Goal: Task Accomplishment & Management: Manage account settings

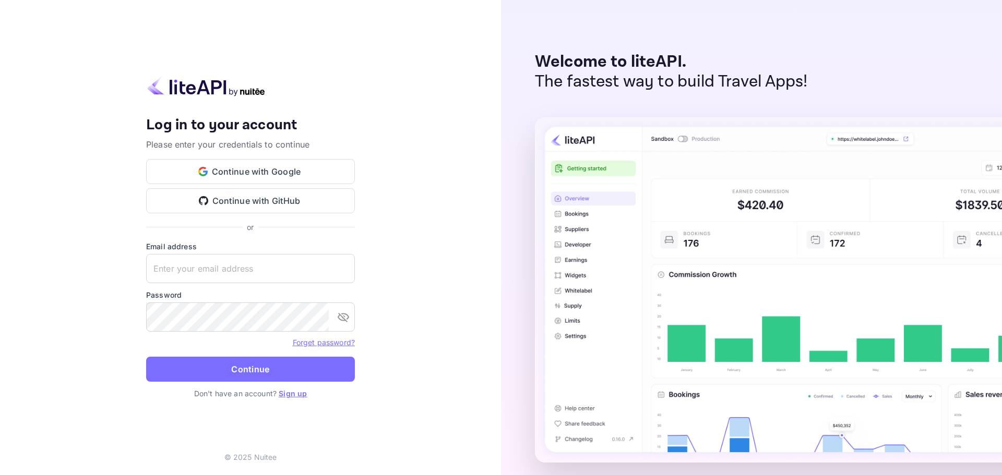
type input "[EMAIL_ADDRESS][DOMAIN_NAME]"
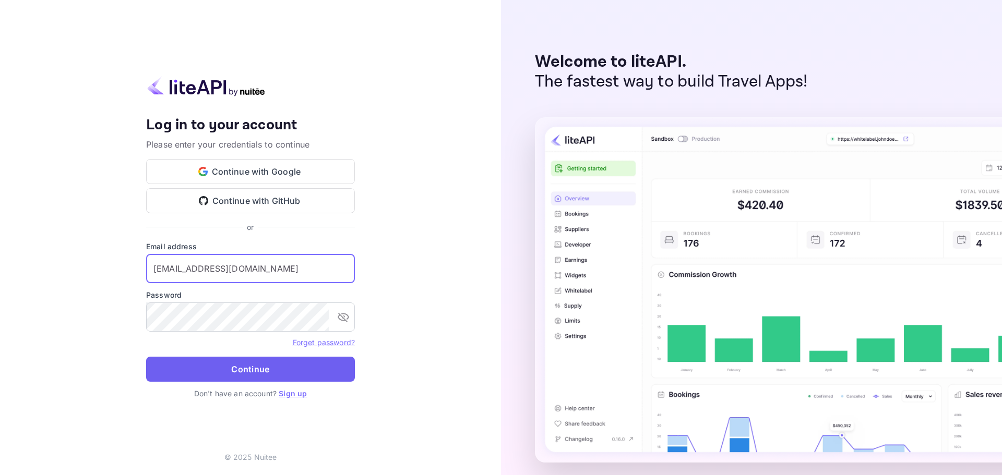
click at [233, 367] on button "Continue" at bounding box center [250, 369] width 209 height 25
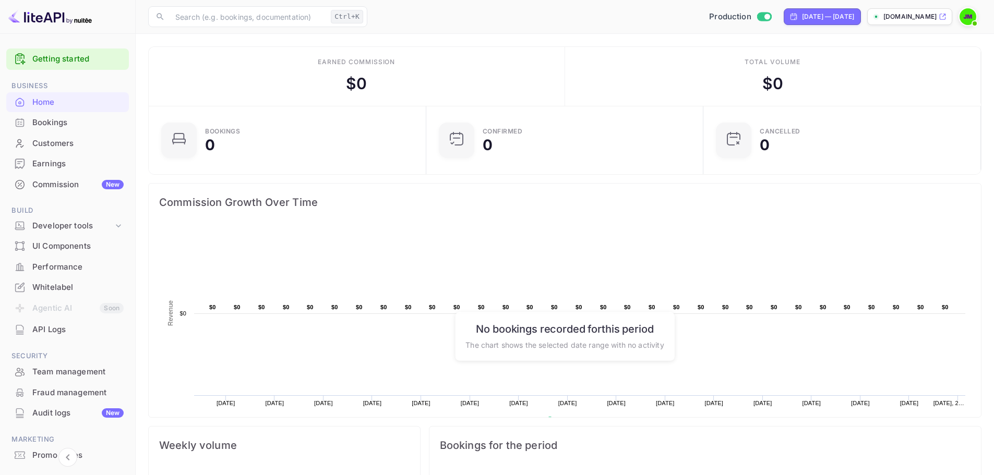
scroll to position [49, 0]
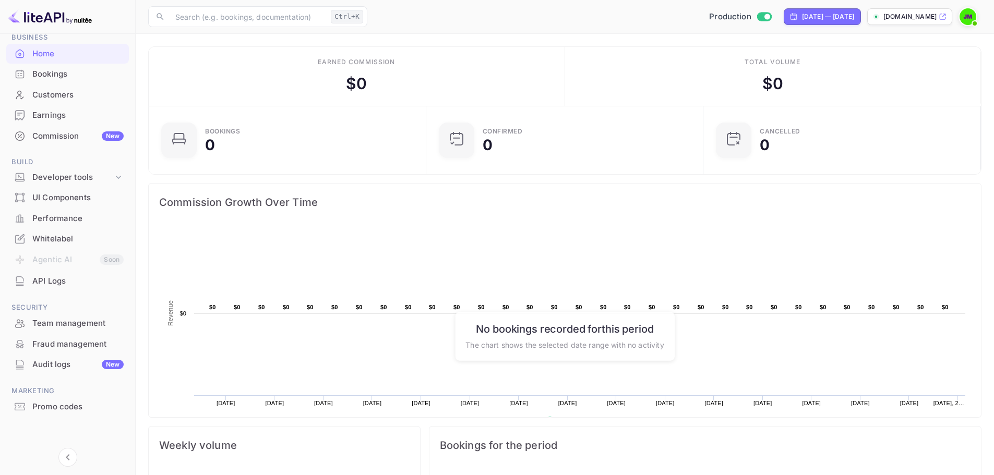
click at [85, 327] on div "Team management" at bounding box center [77, 324] width 91 height 12
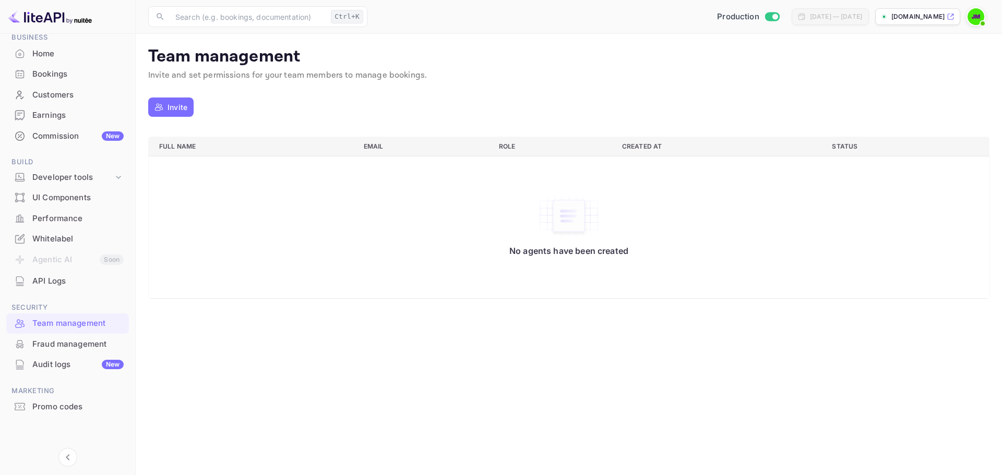
click at [976, 19] on img at bounding box center [975, 16] width 17 height 17
click at [882, 88] on p "Settings" at bounding box center [882, 93] width 30 height 11
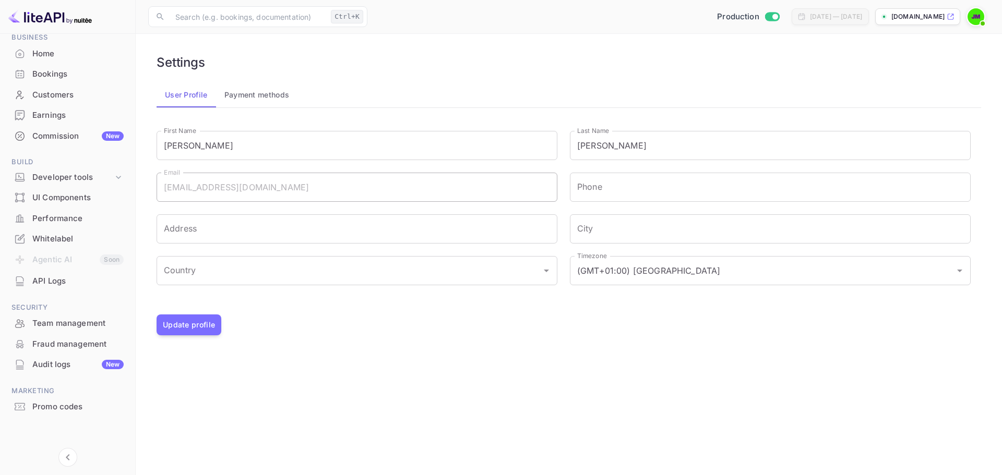
click at [194, 98] on button "User Profile" at bounding box center [186, 94] width 59 height 25
click at [68, 235] on div "Whitelabel" at bounding box center [77, 239] width 91 height 12
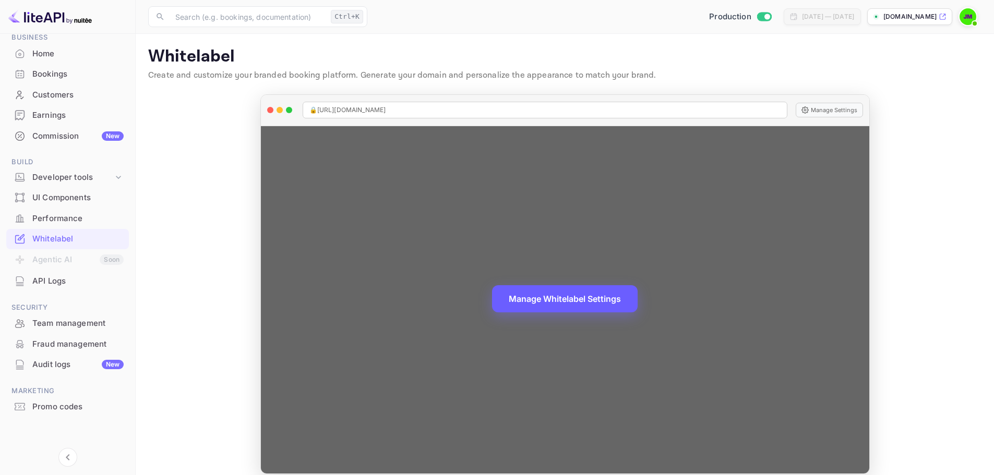
scroll to position [11, 0]
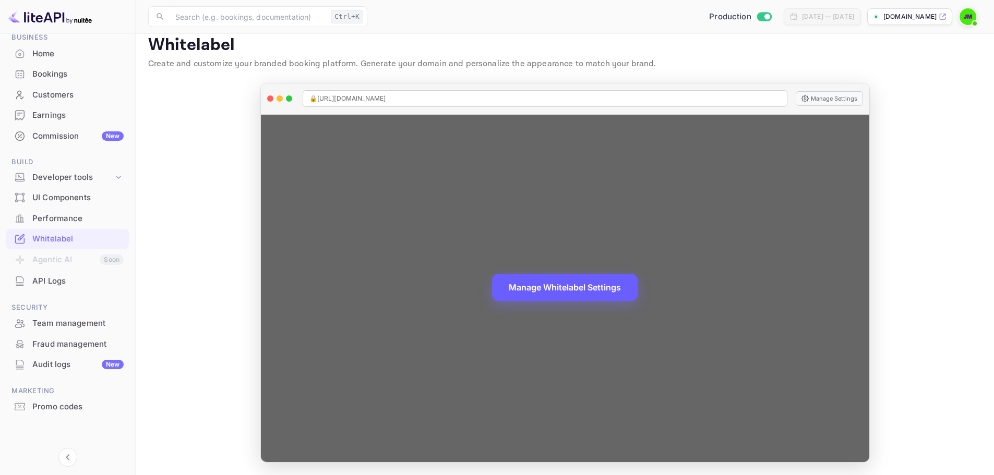
click at [562, 283] on button "Manage Whitelabel Settings" at bounding box center [565, 287] width 146 height 27
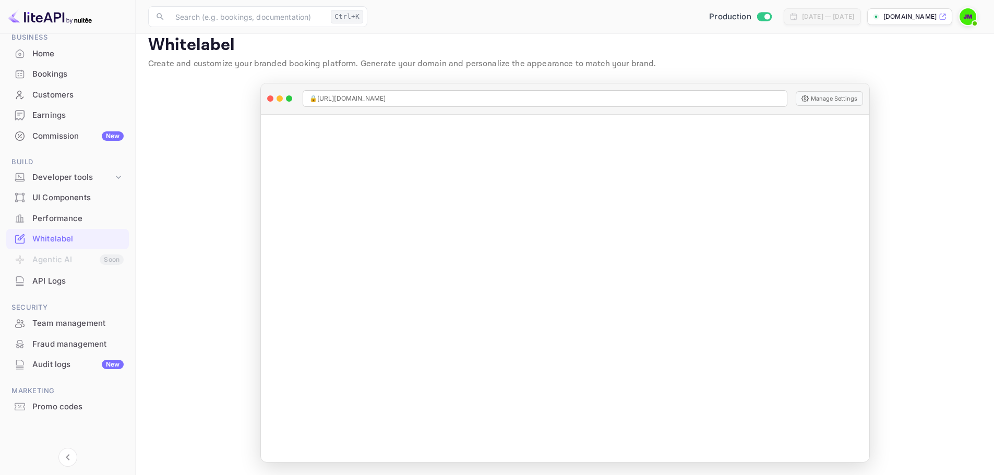
click at [907, 17] on p "[DOMAIN_NAME]" at bounding box center [909, 16] width 53 height 9
